Goal: Information Seeking & Learning: Learn about a topic

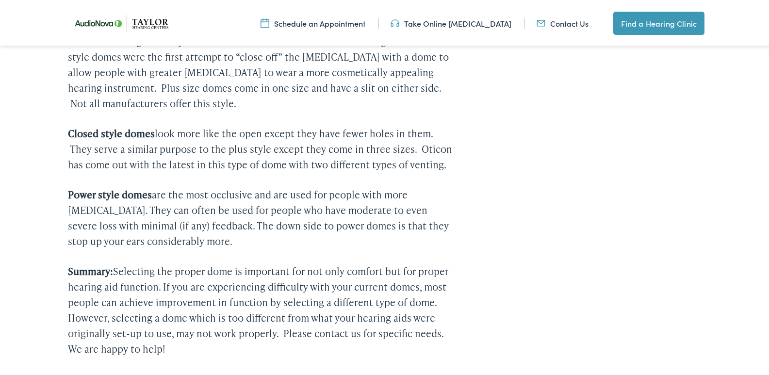
scroll to position [576, 0]
